Goal: Complete application form

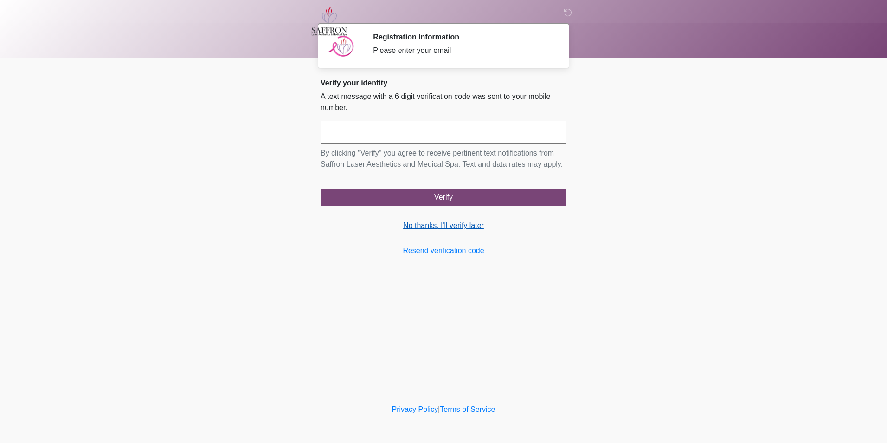
click at [465, 224] on link "No thanks, I'll verify later" at bounding box center [444, 225] width 246 height 11
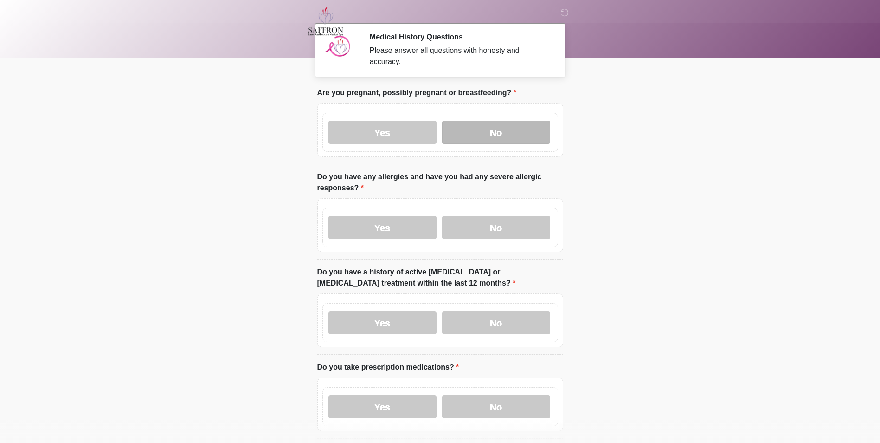
click at [488, 130] on label "No" at bounding box center [496, 132] width 108 height 23
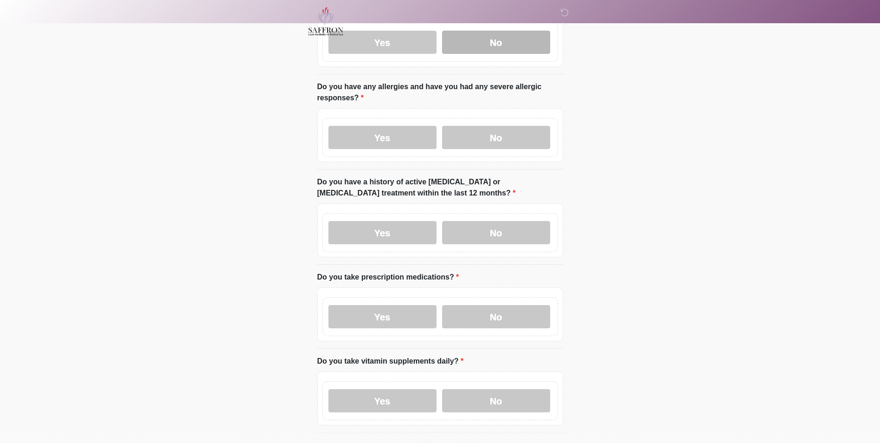
scroll to position [90, 0]
click at [488, 130] on label "No" at bounding box center [496, 136] width 108 height 23
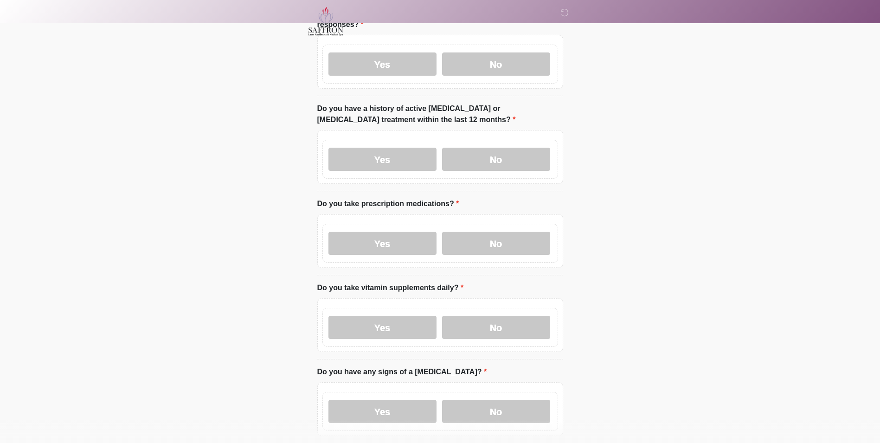
scroll to position [165, 0]
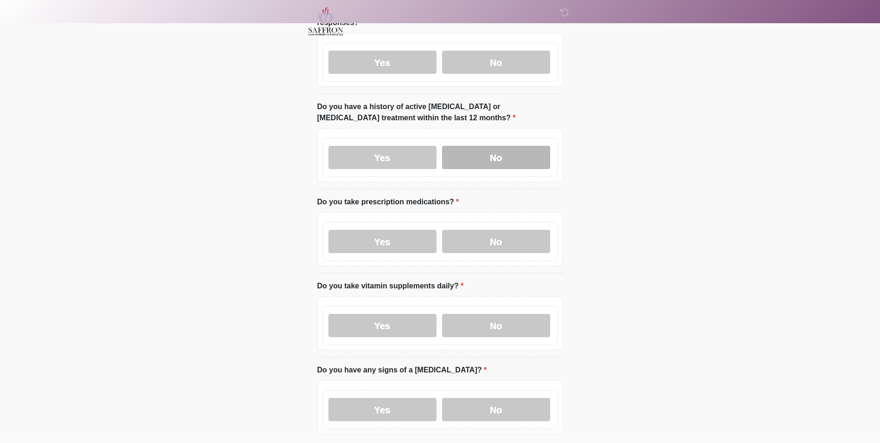
click at [474, 154] on label "No" at bounding box center [496, 157] width 108 height 23
click at [430, 230] on label "Yes" at bounding box center [383, 241] width 108 height 23
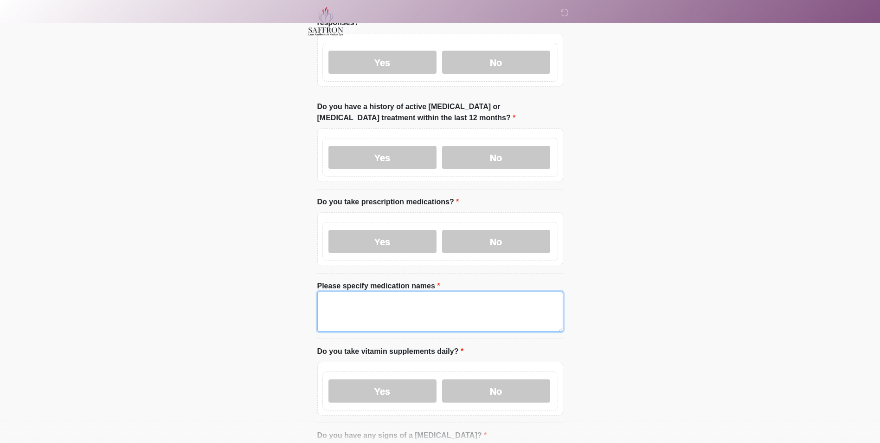
click at [414, 293] on textarea "Please specify medication names" at bounding box center [440, 311] width 246 height 40
type textarea "**********"
click at [582, 278] on html "‎ ‎ ‎ Medical History Questions Please answer all questions with honesty and ac…" at bounding box center [440, 56] width 880 height 443
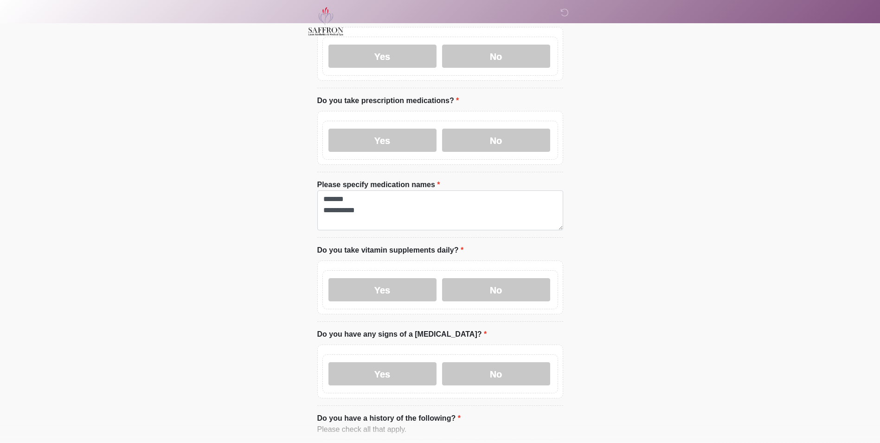
scroll to position [351, 0]
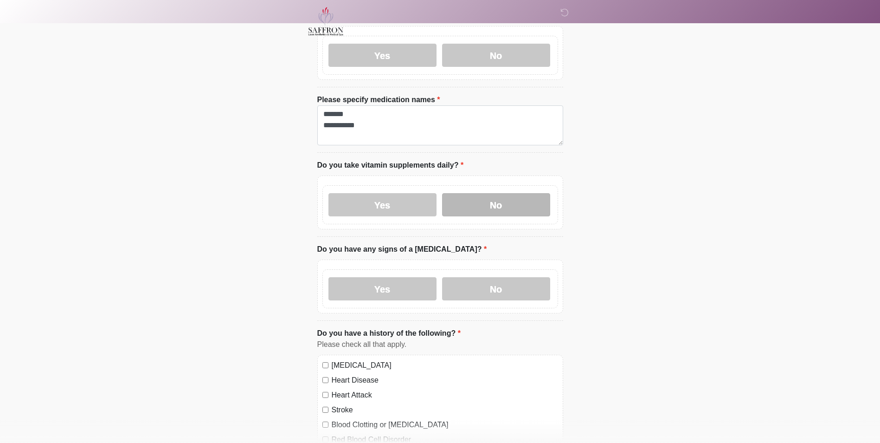
click at [471, 193] on label "No" at bounding box center [496, 204] width 108 height 23
click at [504, 278] on label "No" at bounding box center [496, 288] width 108 height 23
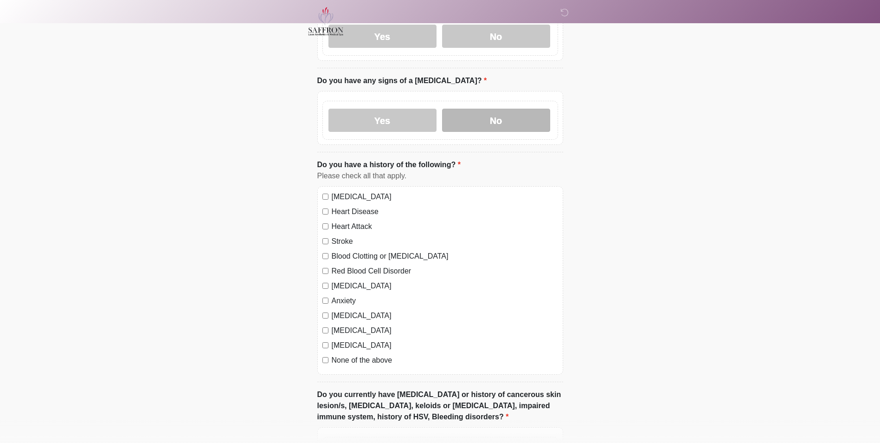
scroll to position [520, 0]
click at [377, 355] on label "None of the above" at bounding box center [445, 359] width 226 height 11
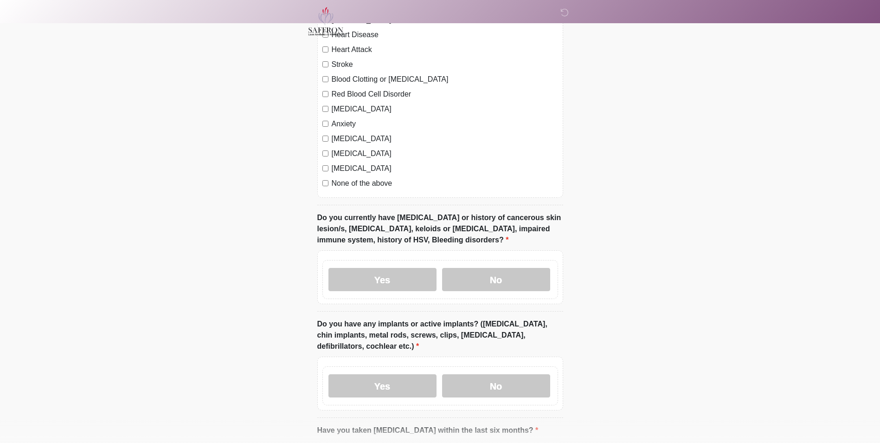
scroll to position [697, 0]
click at [499, 278] on label "No" at bounding box center [496, 278] width 108 height 23
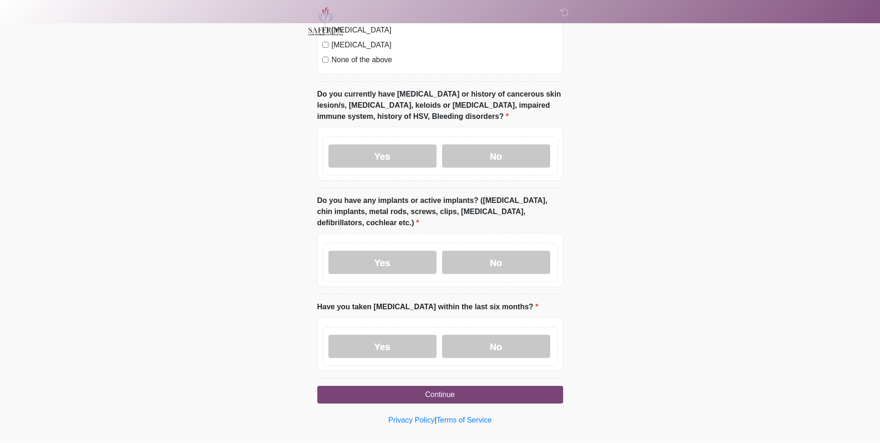
click at [427, 270] on div "Yes No" at bounding box center [441, 262] width 236 height 39
click at [424, 262] on label "Yes" at bounding box center [383, 262] width 108 height 23
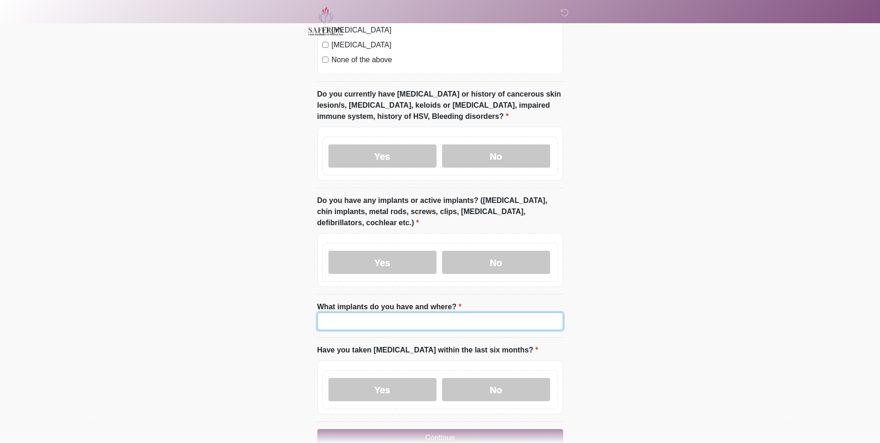
click at [411, 315] on input "What implants do you have and where?" at bounding box center [440, 321] width 246 height 18
click at [432, 316] on input "******" at bounding box center [440, 321] width 246 height 18
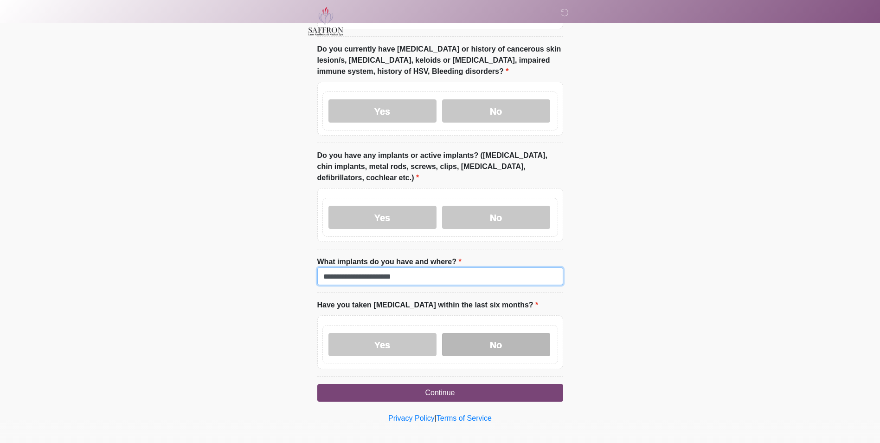
type input "**********"
click at [465, 333] on label "No" at bounding box center [496, 344] width 108 height 23
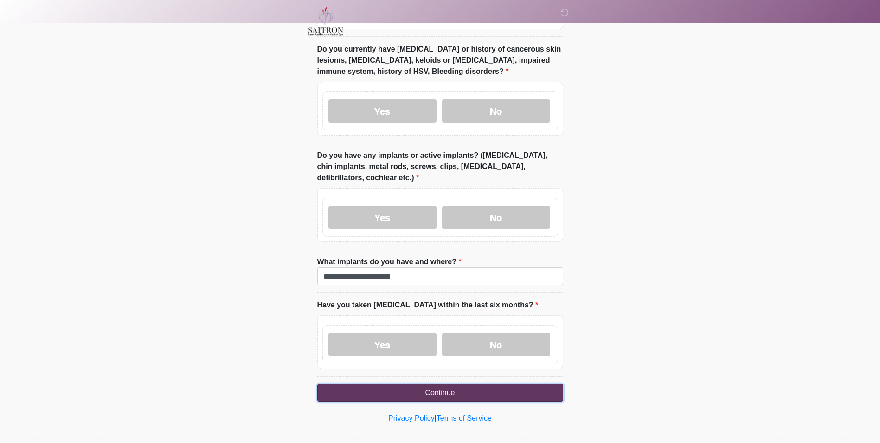
click at [463, 384] on button "Continue" at bounding box center [440, 393] width 246 height 18
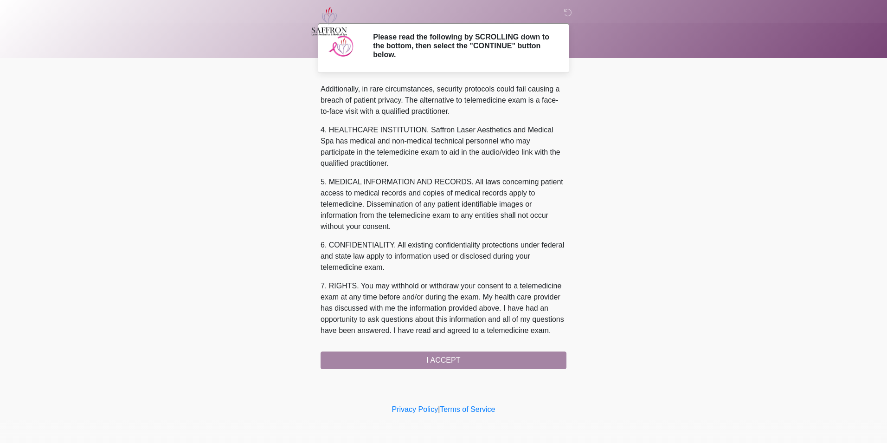
scroll to position [292, 0]
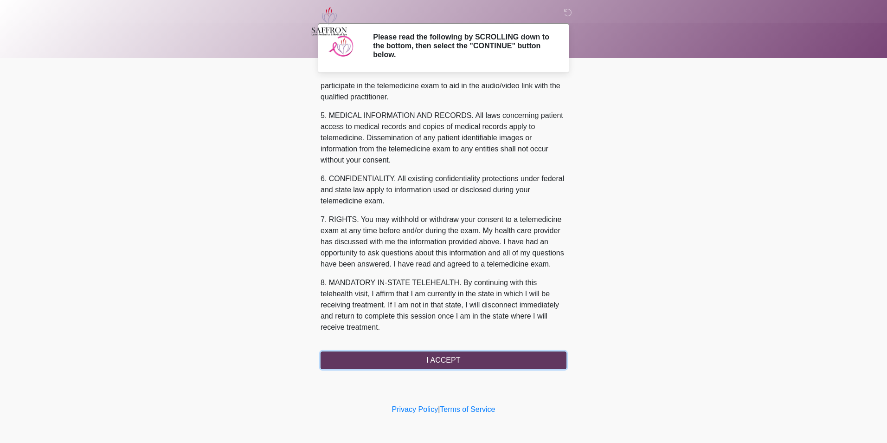
click at [418, 360] on button "I ACCEPT" at bounding box center [444, 360] width 246 height 18
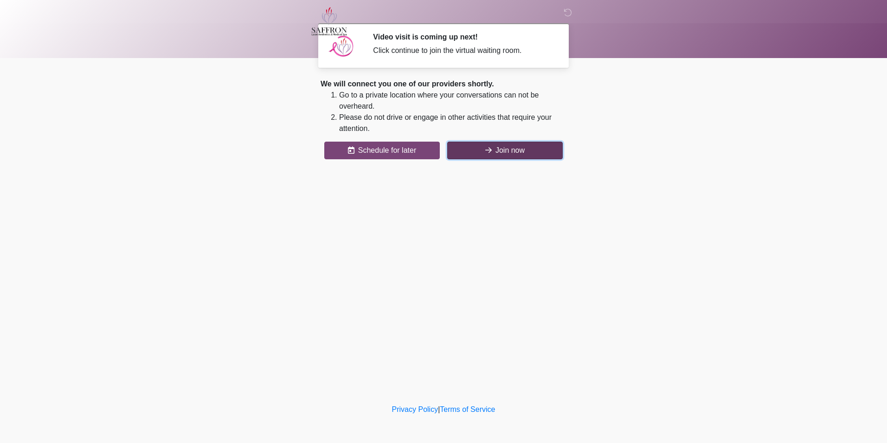
click at [476, 155] on button "Join now" at bounding box center [505, 151] width 116 height 18
